Goal: Task Accomplishment & Management: Manage account settings

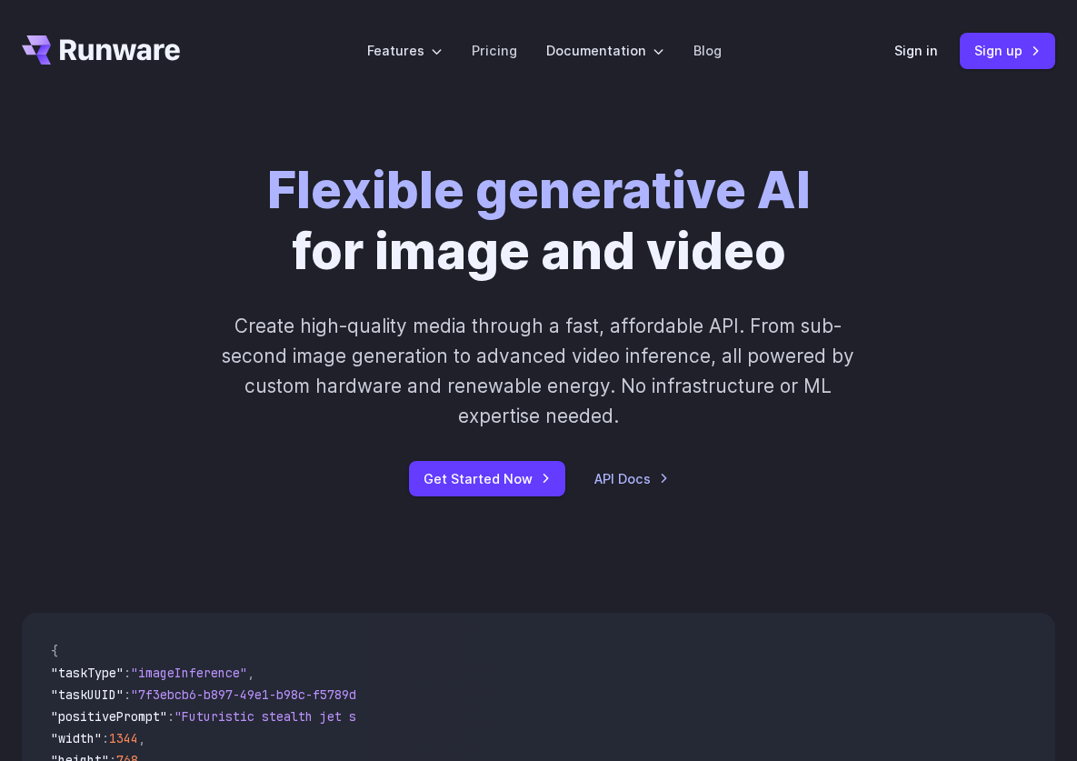
click at [889, 33] on header "Features Tasks Image generation Video generation Sonic Inference Engine™ Models…" at bounding box center [538, 51] width 1077 height 102
click at [904, 46] on link "Sign in" at bounding box center [916, 50] width 44 height 21
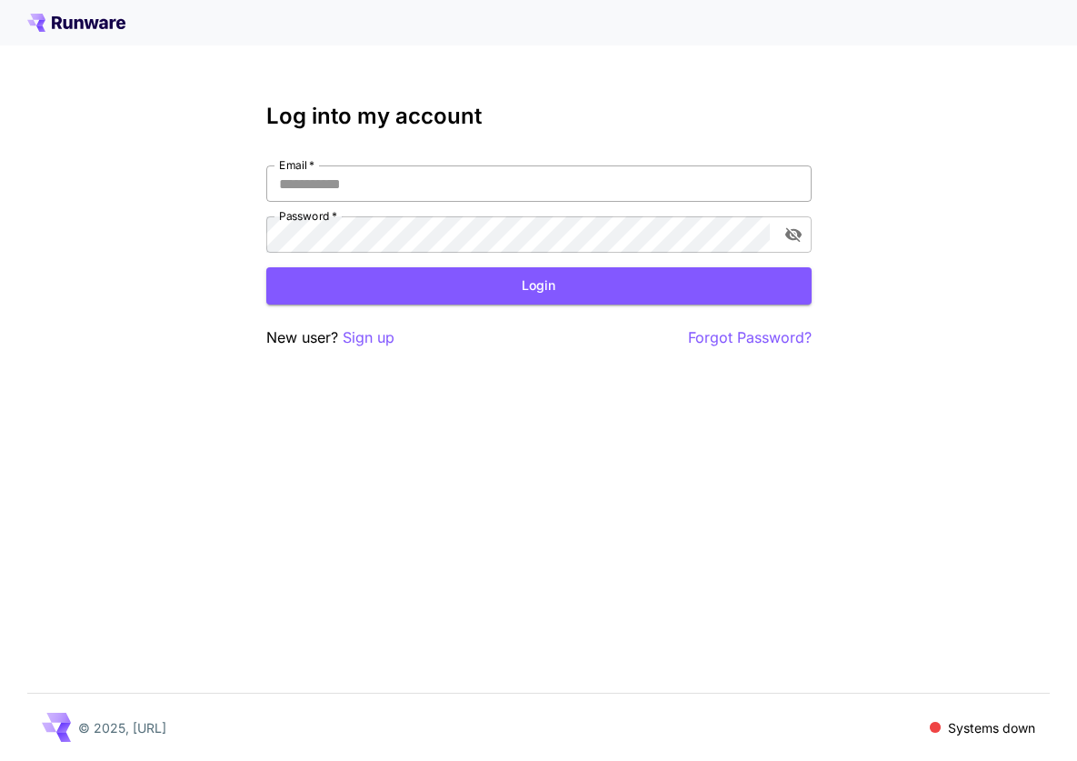
click at [540, 187] on input "Email   *" at bounding box center [538, 183] width 545 height 36
type input "**********"
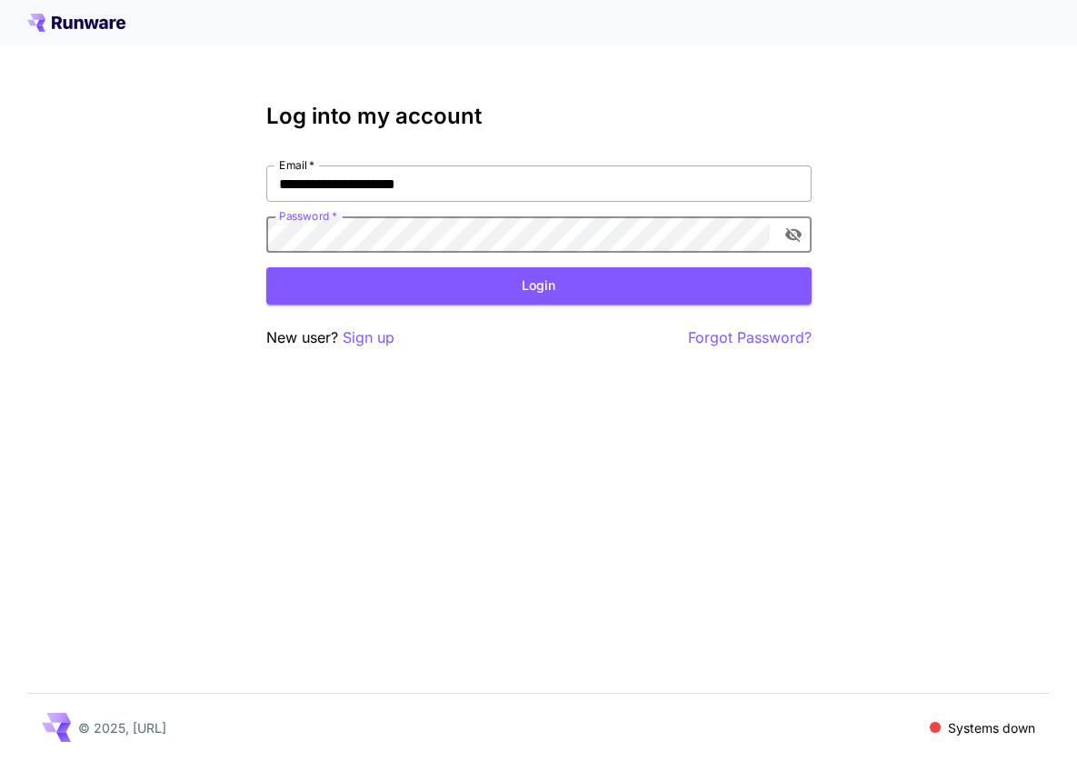
click at [399, 165] on input "**********" at bounding box center [538, 183] width 545 height 36
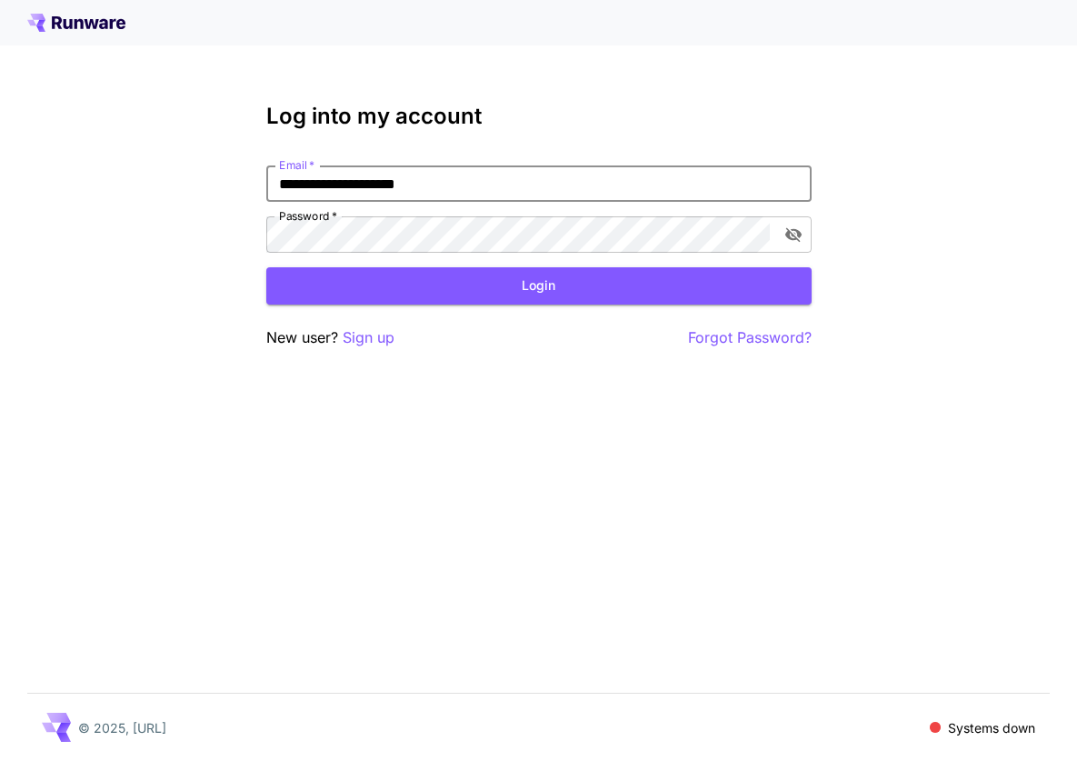
click at [399, 165] on input "**********" at bounding box center [538, 183] width 545 height 36
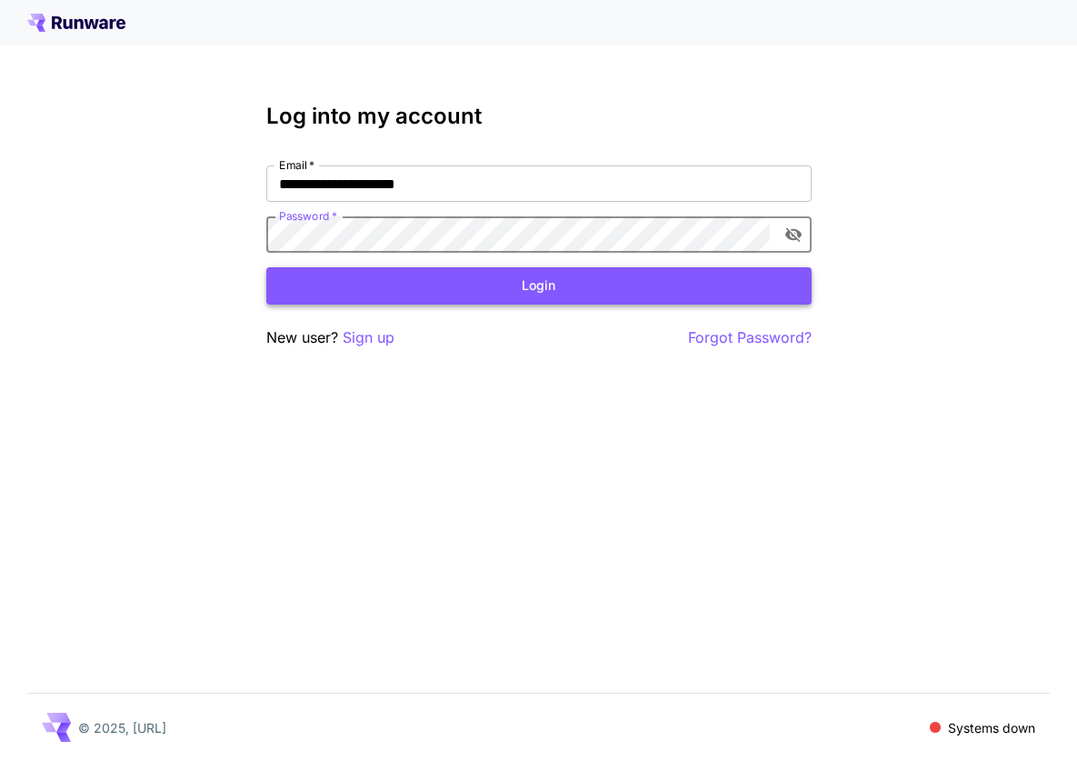
click at [534, 276] on button "Login" at bounding box center [538, 285] width 545 height 37
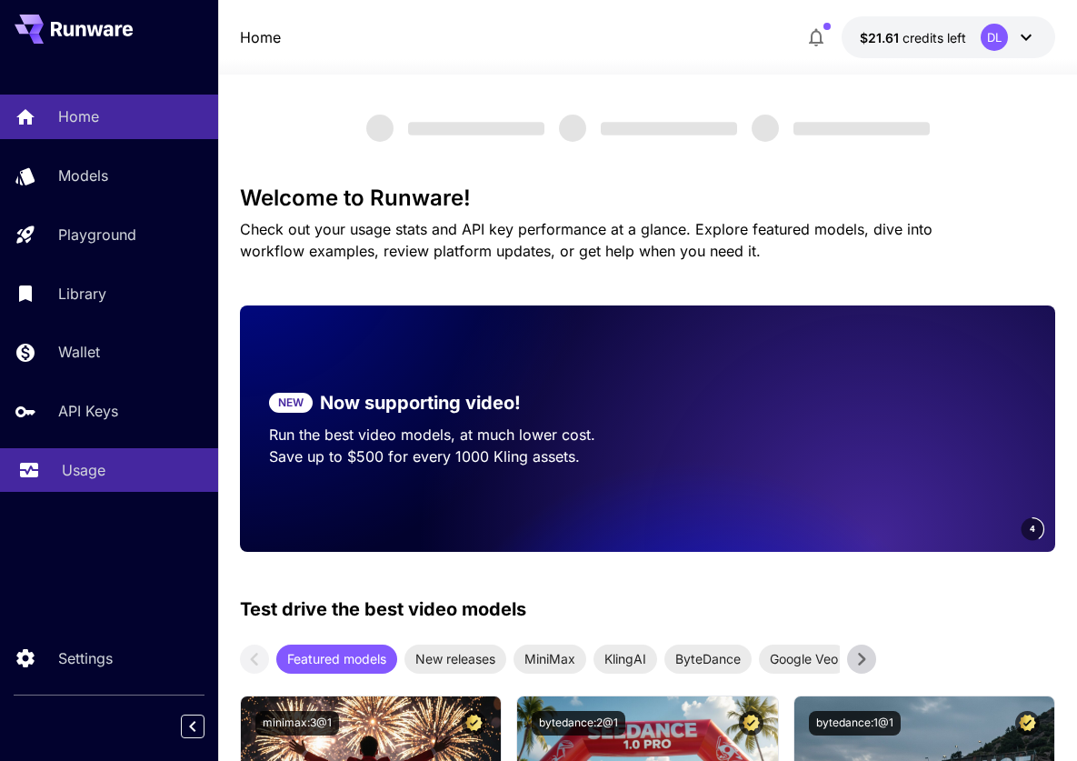
click at [76, 475] on p "Usage" at bounding box center [84, 470] width 44 height 22
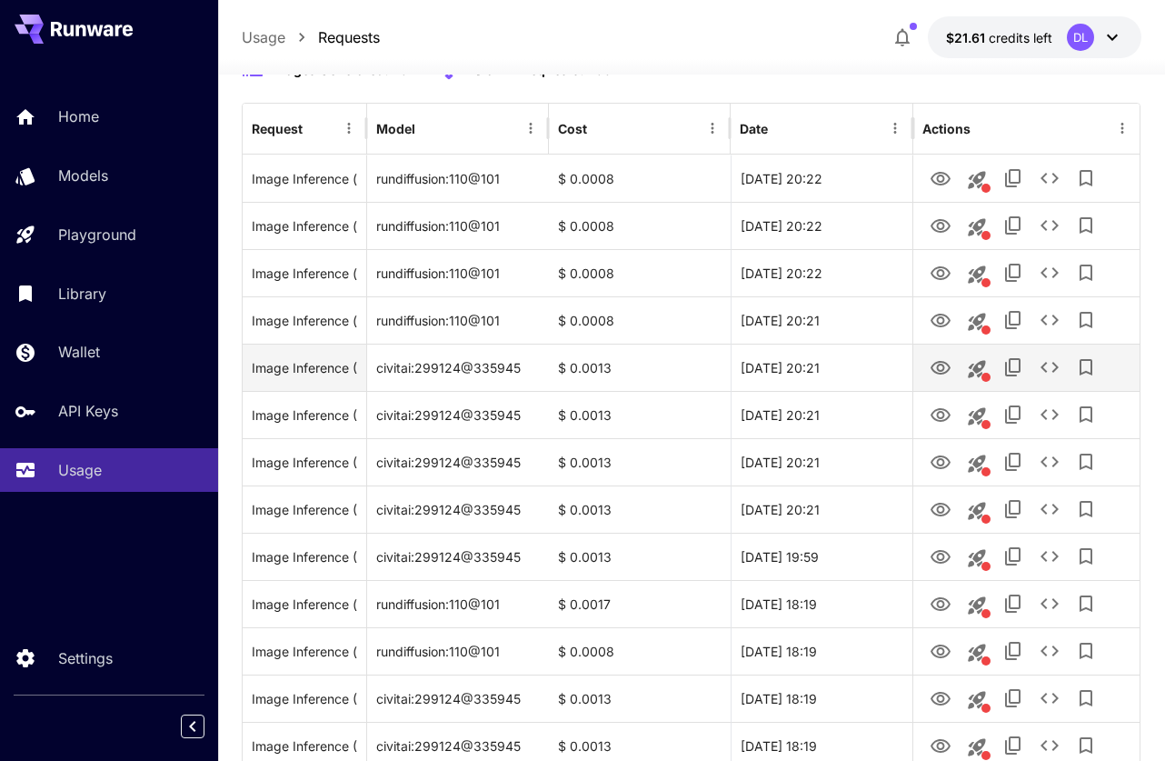
scroll to position [194, 0]
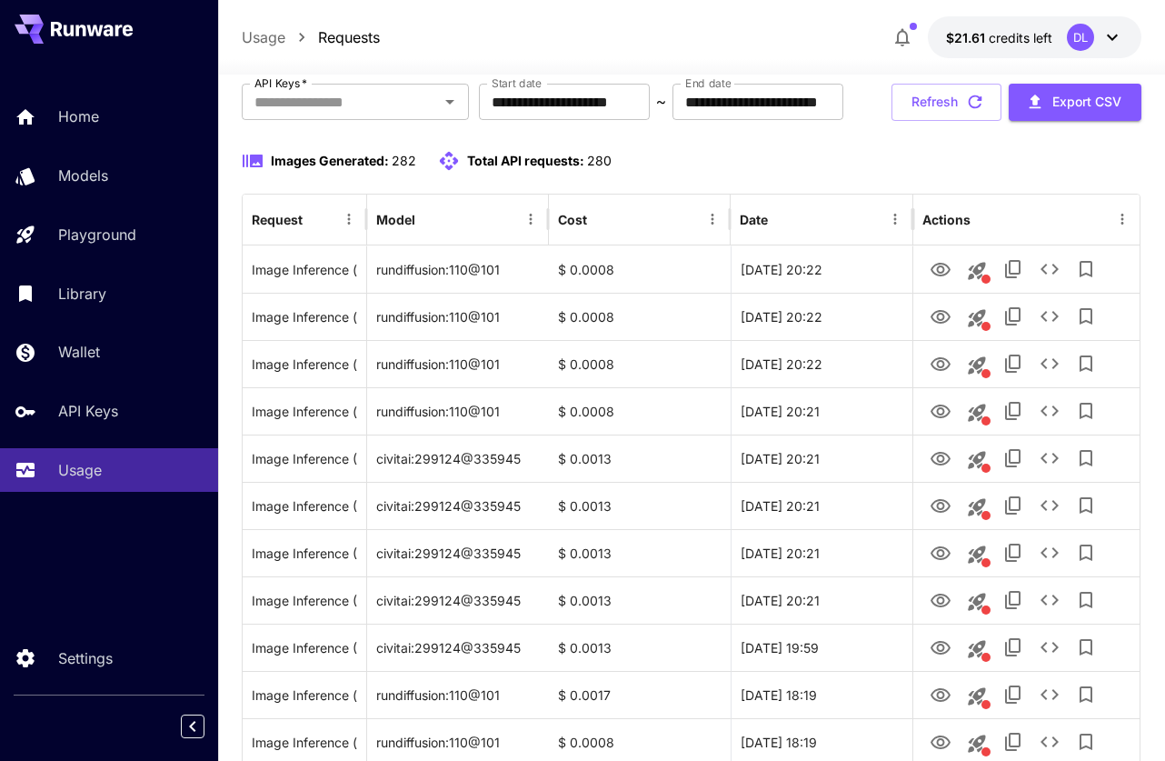
scroll to position [175, 0]
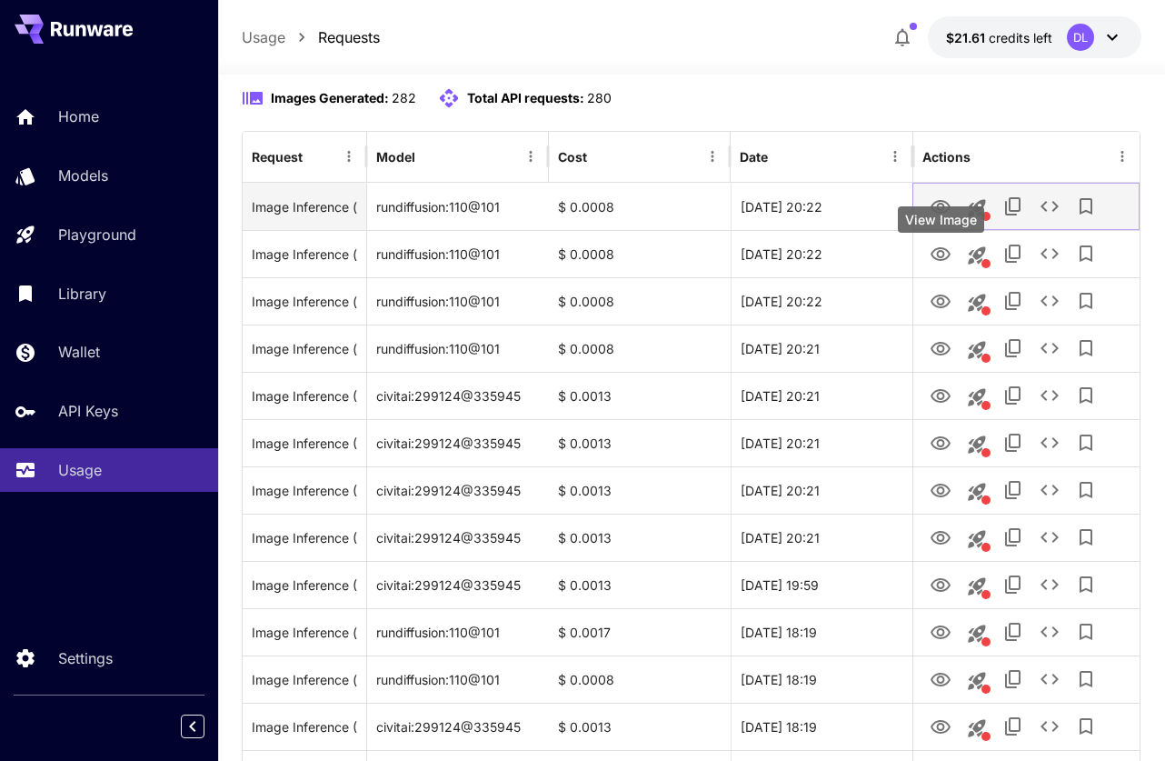
click at [942, 214] on icon "View Image" at bounding box center [941, 207] width 20 height 14
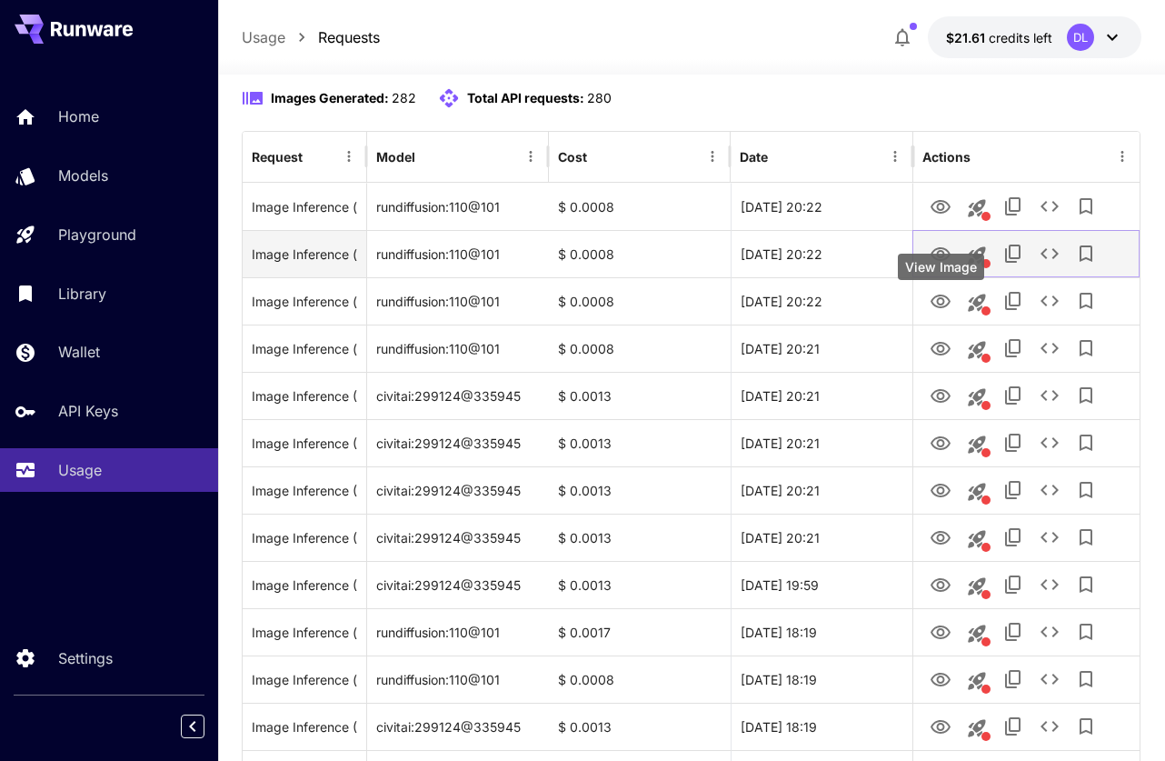
click at [931, 265] on icon "View Image" at bounding box center [941, 255] width 22 height 22
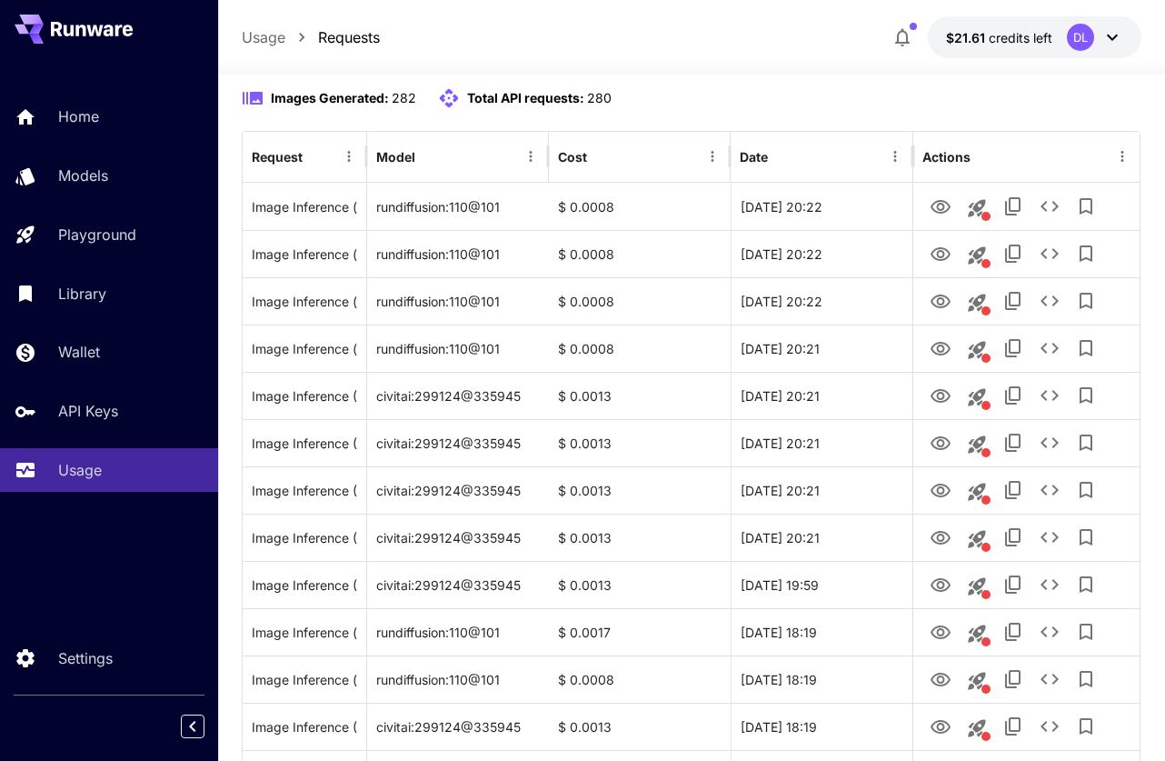
click at [1112, 44] on icon at bounding box center [1113, 37] width 22 height 22
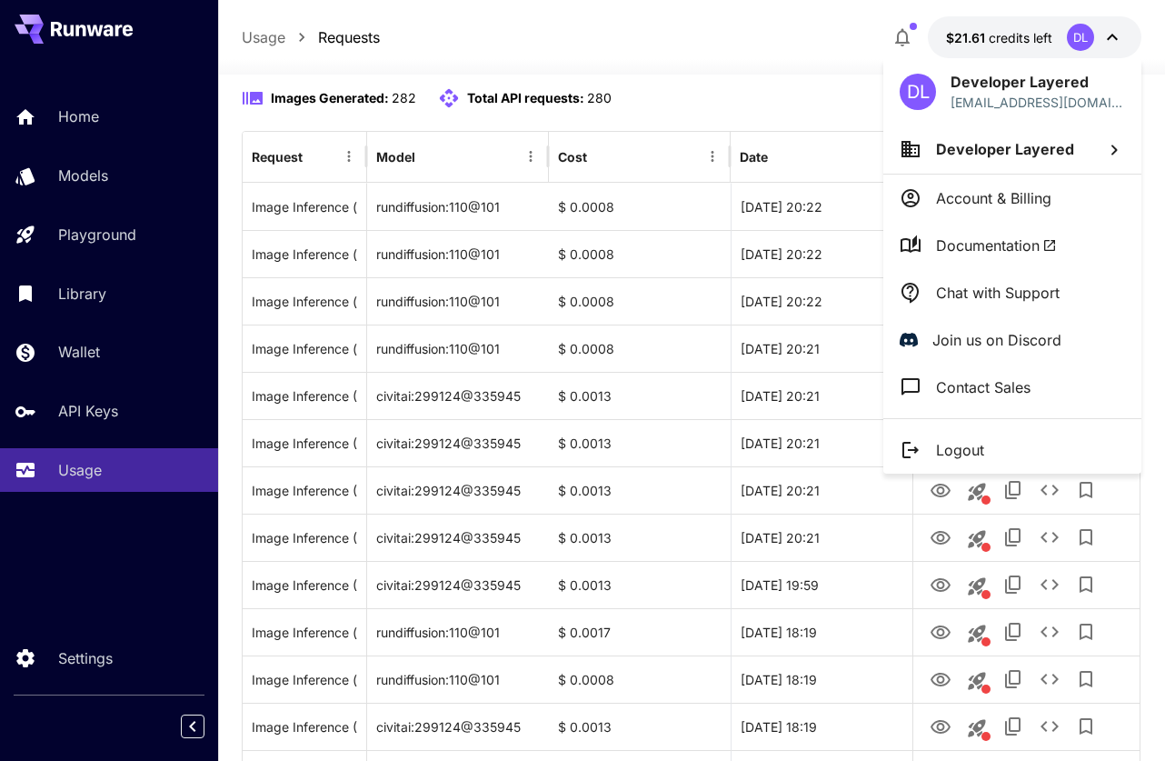
click at [853, 38] on div at bounding box center [582, 380] width 1165 height 761
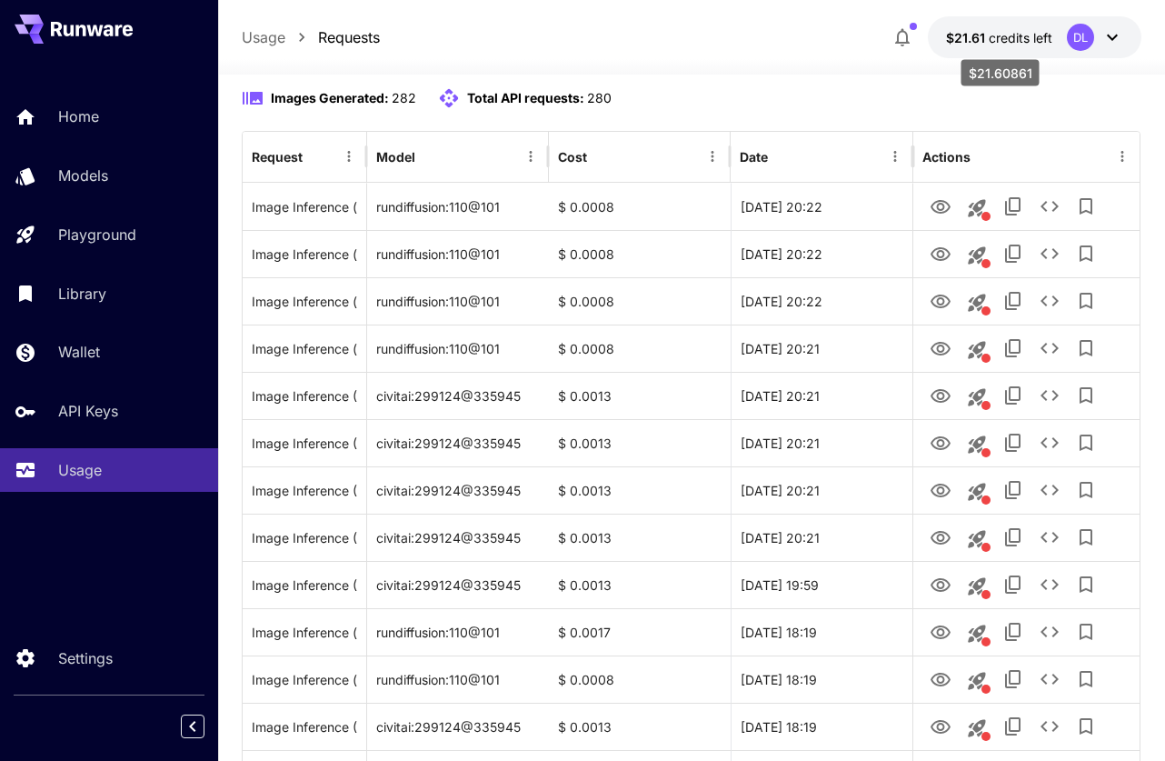
click at [1033, 40] on span "credits left" at bounding box center [1021, 37] width 64 height 15
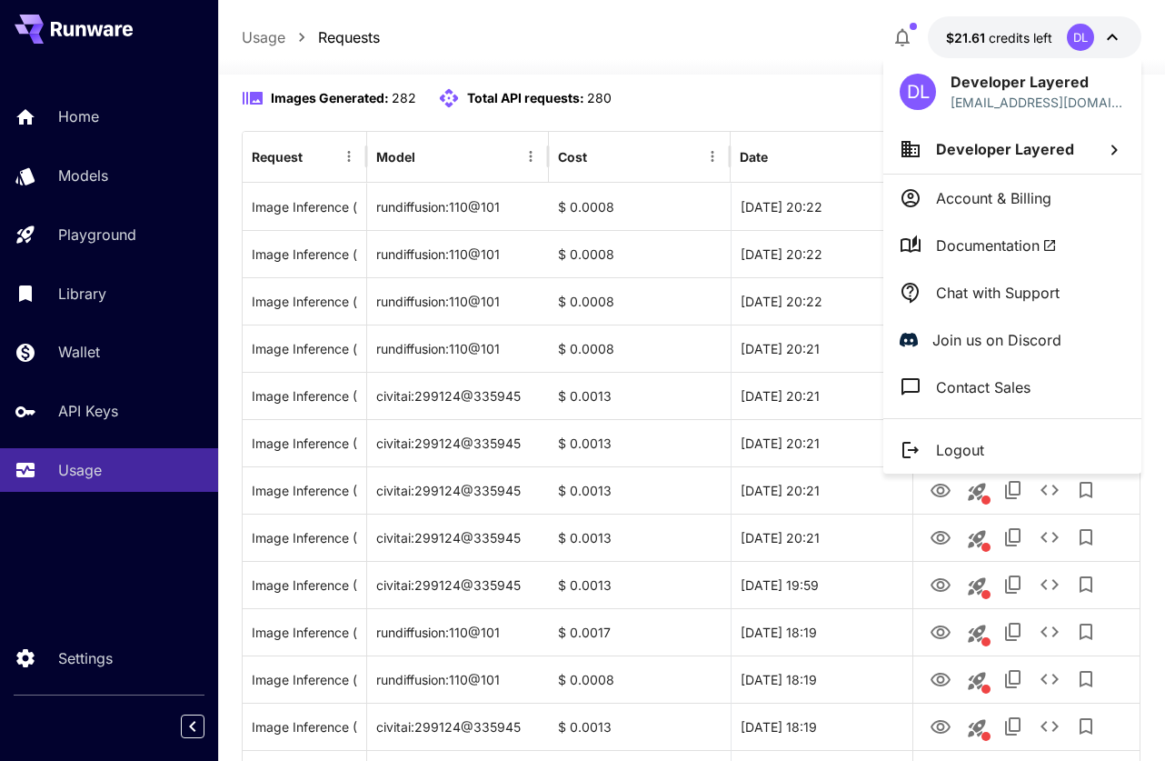
click at [611, 103] on div at bounding box center [582, 380] width 1165 height 761
